Goal: Check status

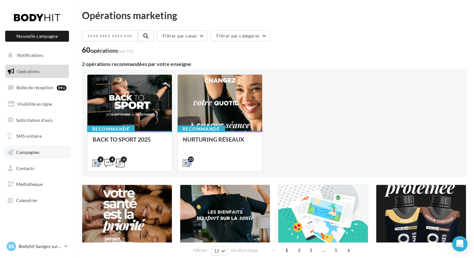
click at [30, 154] on span "Campagnes" at bounding box center [27, 151] width 23 height 5
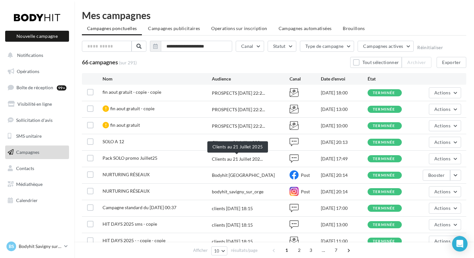
scroll to position [3, 0]
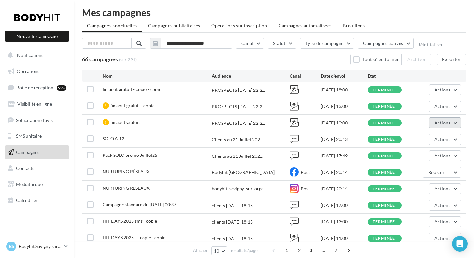
click at [447, 121] on span "Actions" at bounding box center [443, 122] width 16 height 5
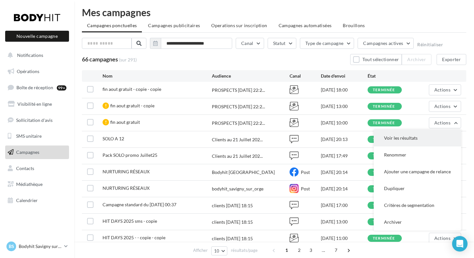
click at [410, 136] on button "Voir les résultats" at bounding box center [417, 137] width 87 height 17
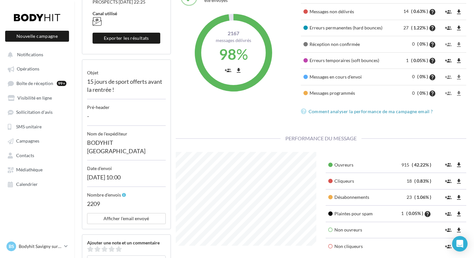
scroll to position [89, 0]
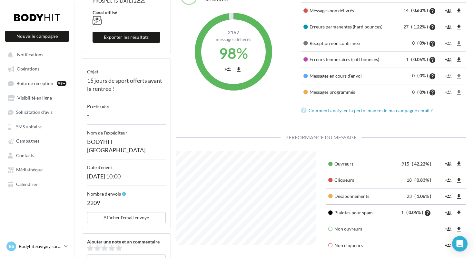
click at [35, 246] on p "Bodyhit Savigny sur Orge" at bounding box center [40, 246] width 43 height 6
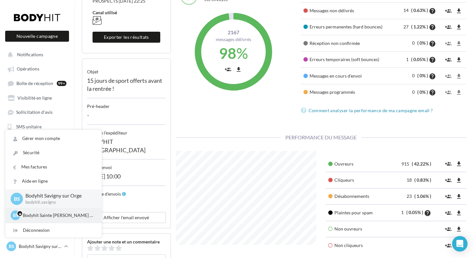
click at [47, 216] on p "Bodyhit Sainte Geneviève des Bois" at bounding box center [58, 215] width 71 height 6
